Goal: Information Seeking & Learning: Learn about a topic

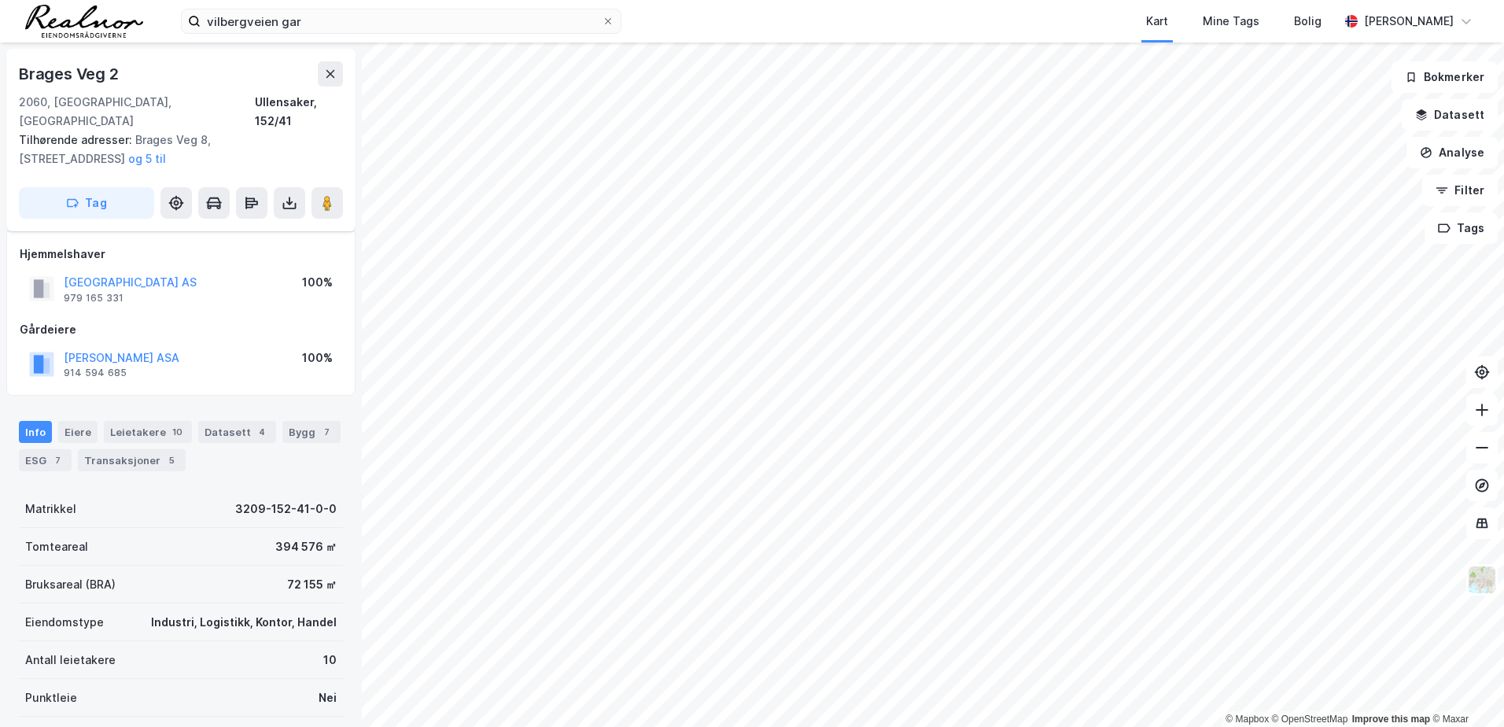
scroll to position [49, 0]
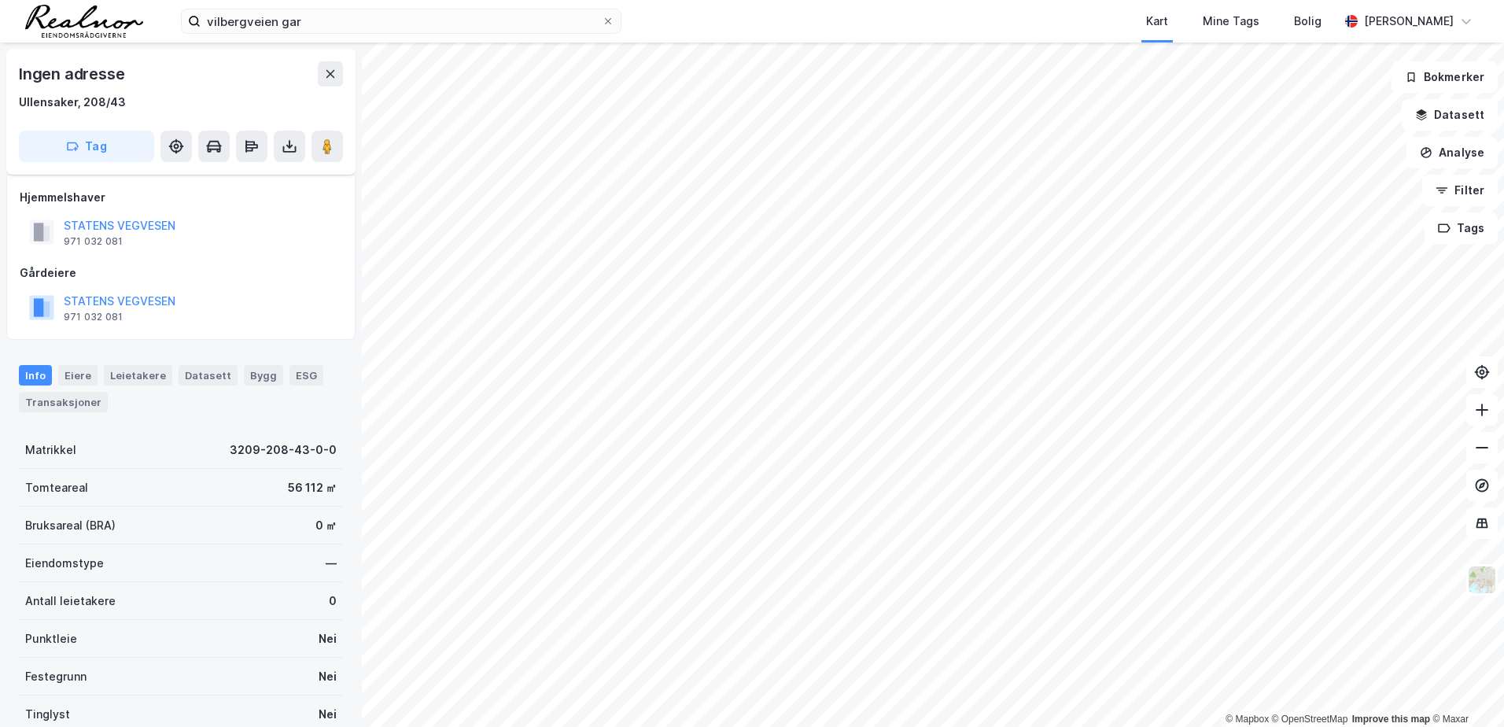
scroll to position [49, 0]
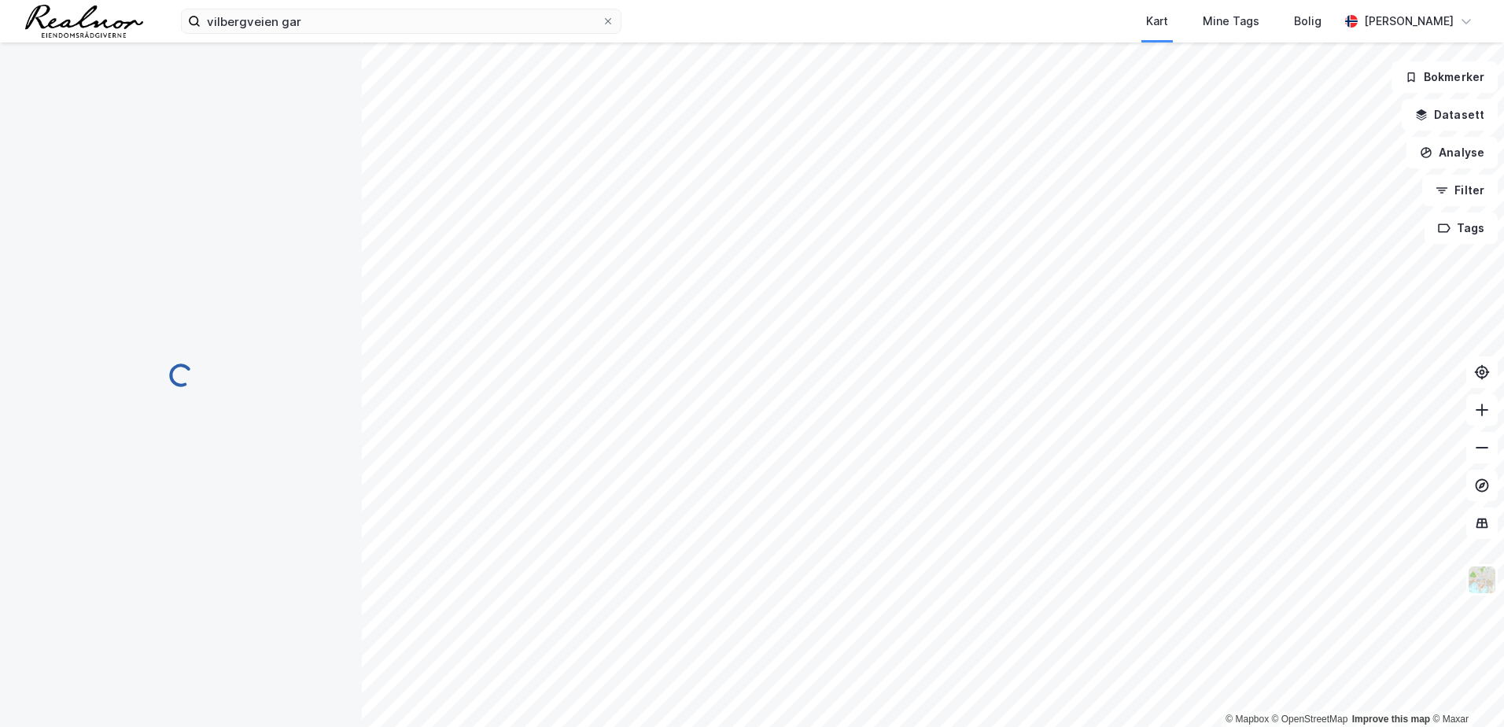
scroll to position [49, 0]
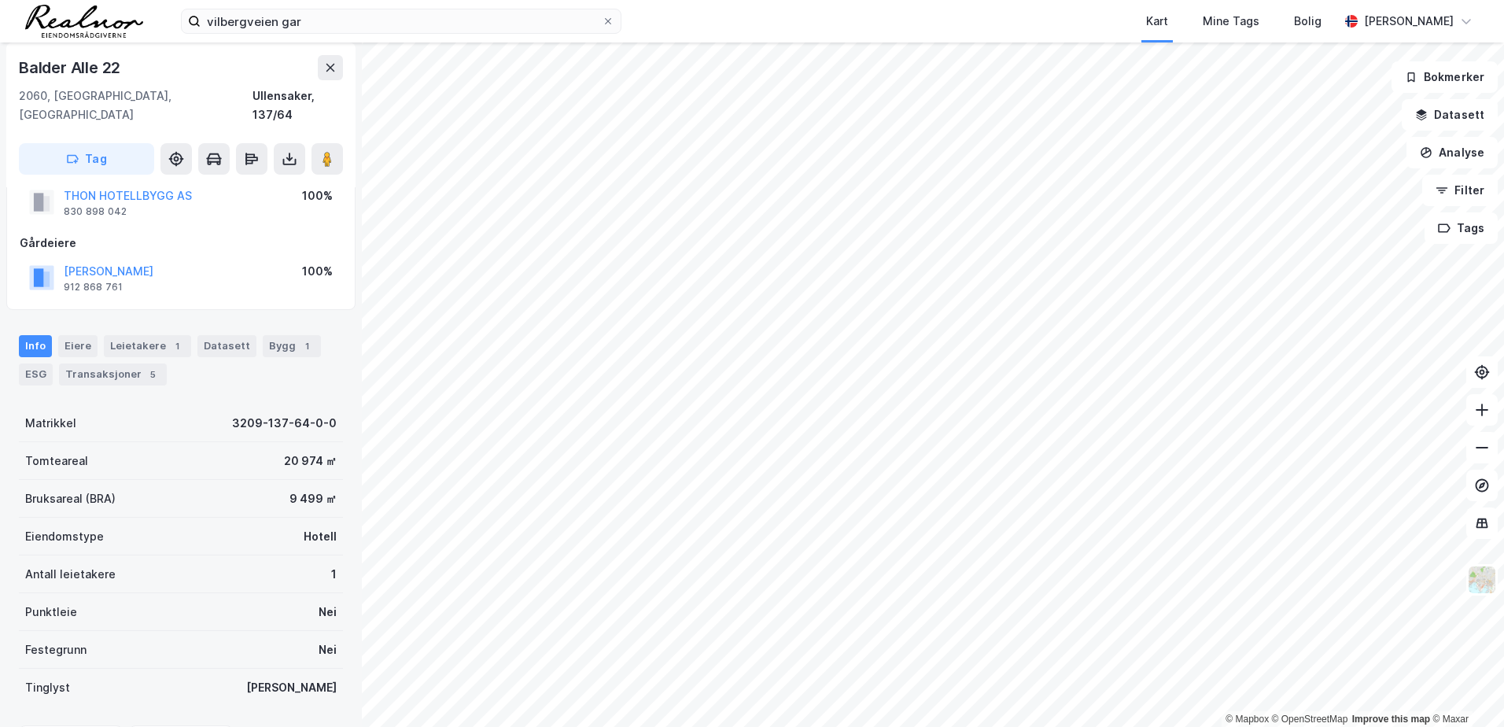
scroll to position [49, 0]
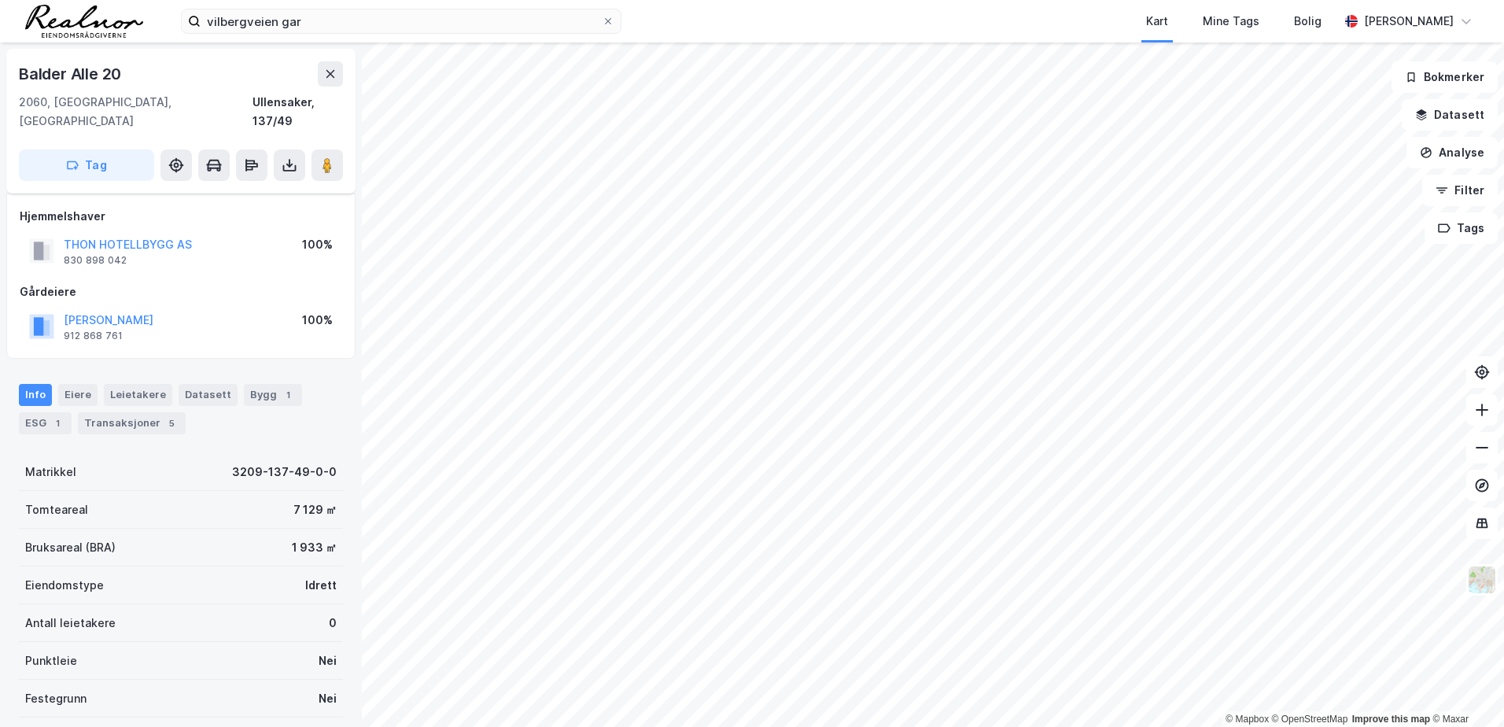
scroll to position [49, 0]
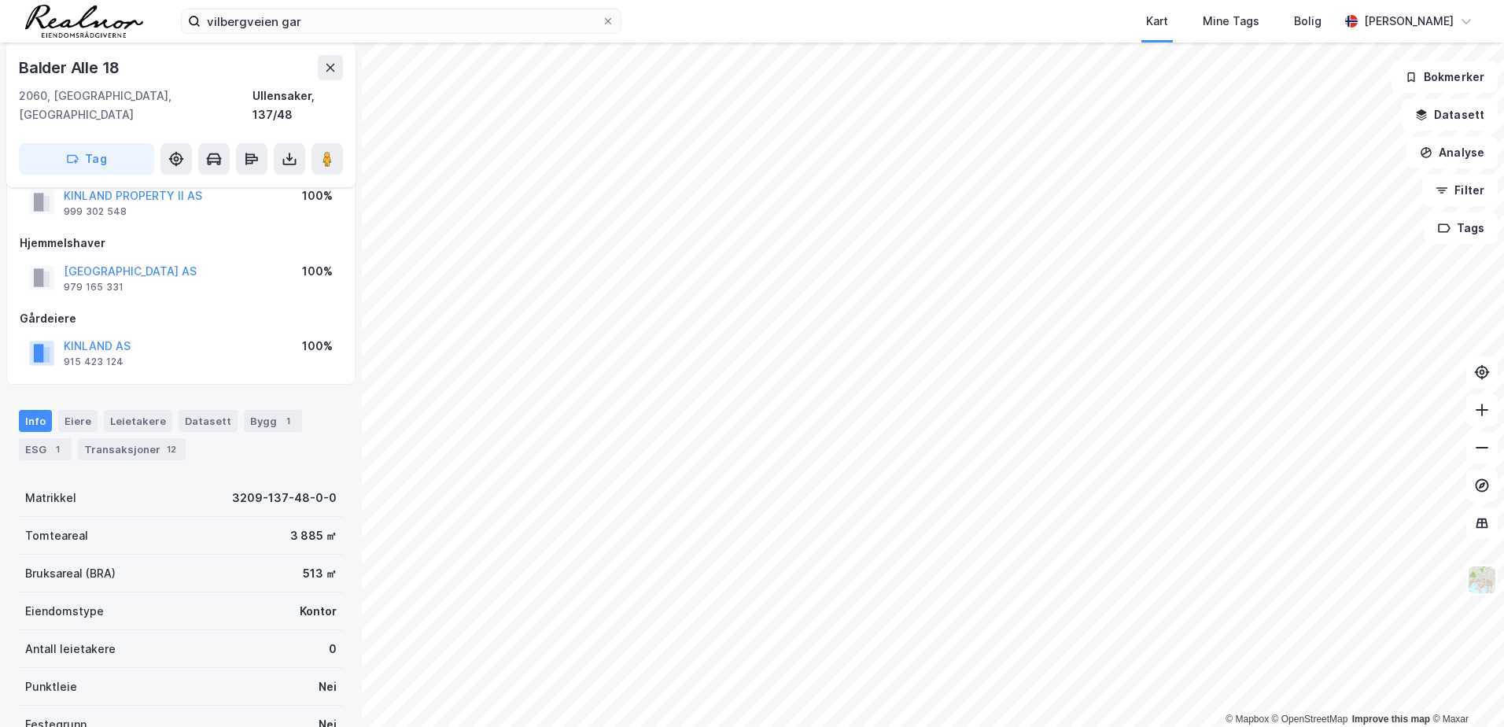
scroll to position [49, 0]
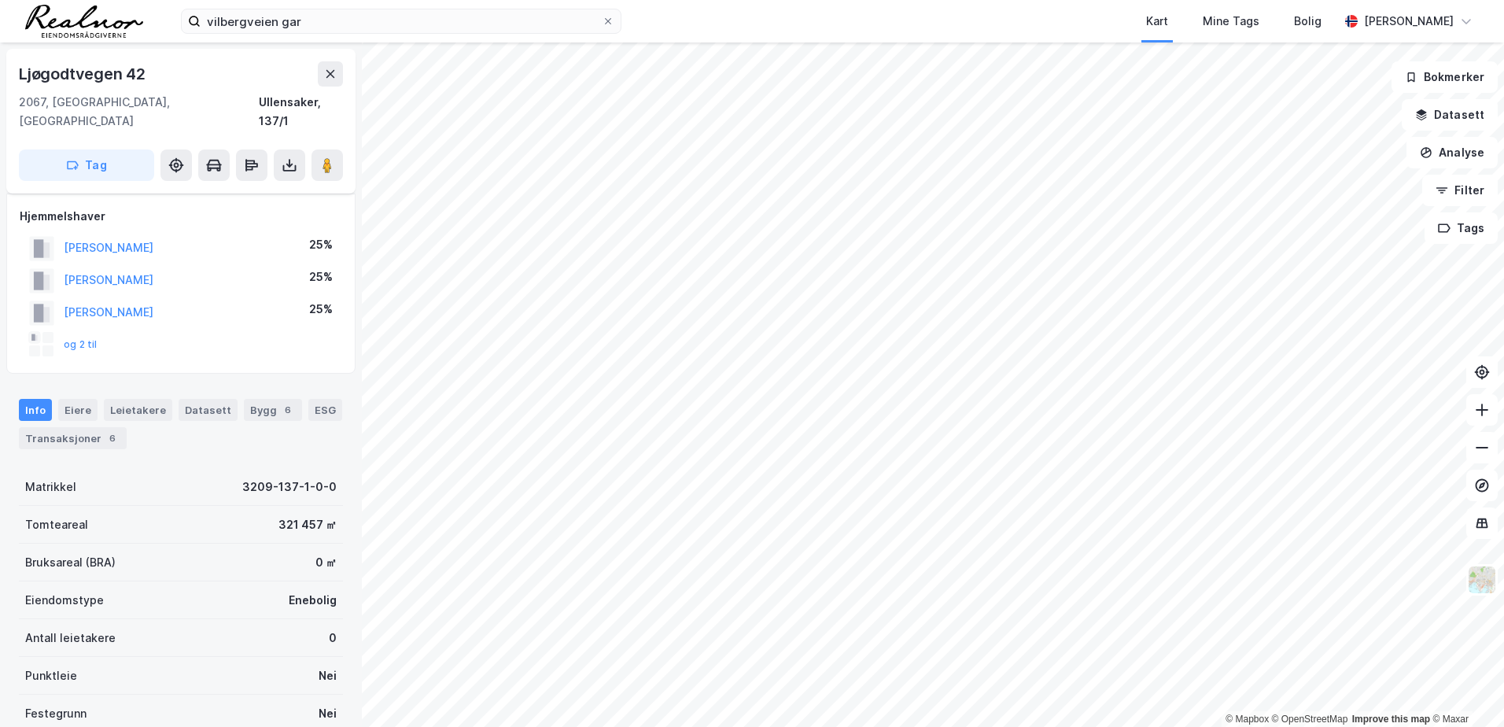
scroll to position [49, 0]
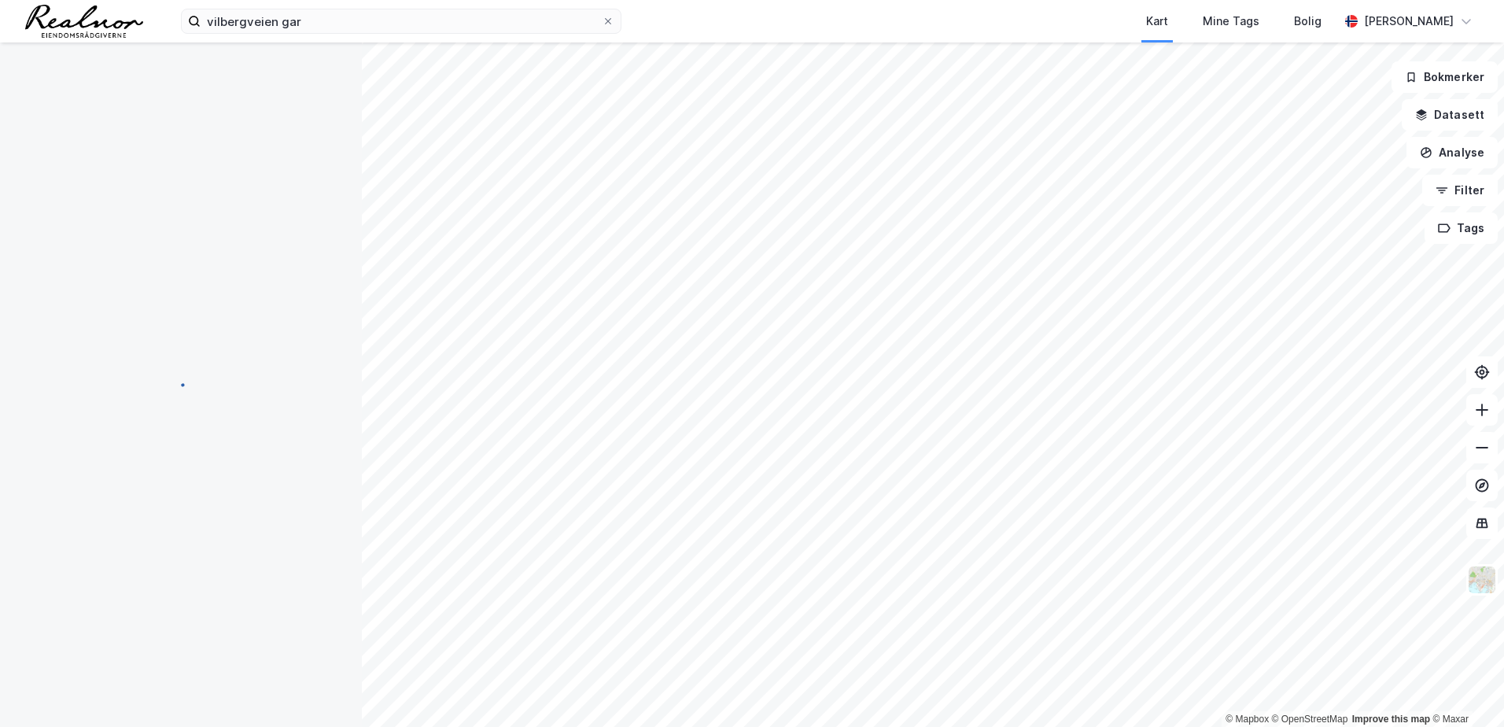
scroll to position [49, 0]
